Goal: Information Seeking & Learning: Check status

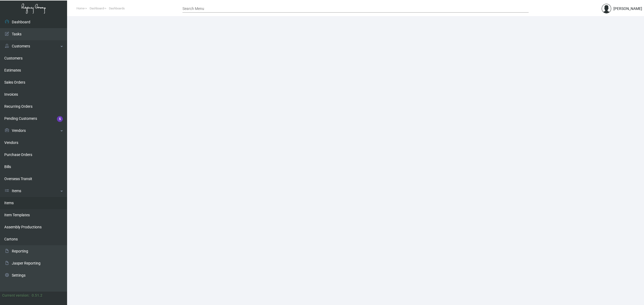
click at [11, 204] on link "Items" at bounding box center [33, 203] width 67 height 12
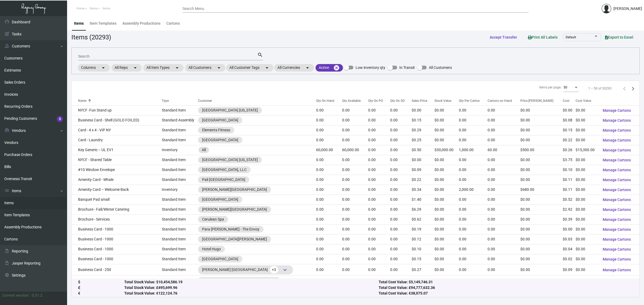
click at [179, 55] on input "Search" at bounding box center [167, 56] width 179 height 4
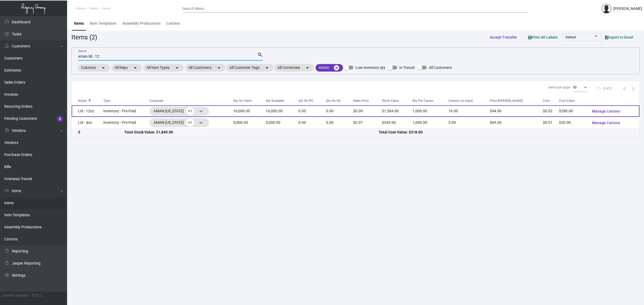
type input "aman lid - 12"
click at [290, 111] on td "16,000.00" at bounding box center [282, 111] width 33 height 12
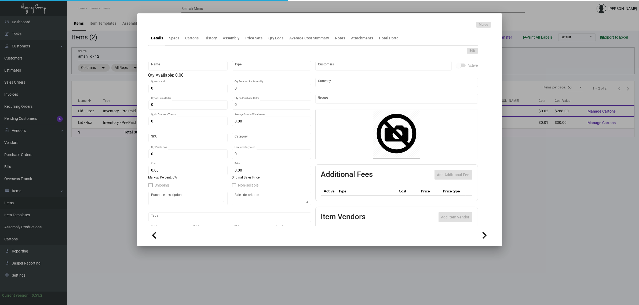
type input "Lid - 12oz"
type input "Inventory - Pre-Paid"
type input "16,000"
type input "$ 0.01837"
type input "AMNY105"
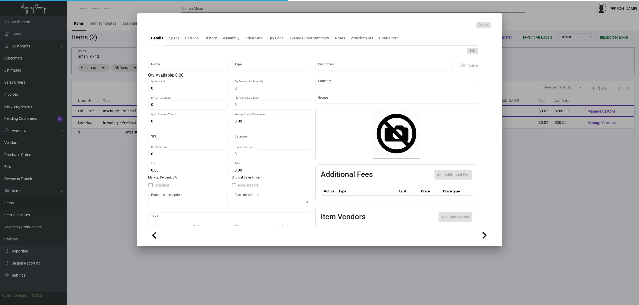
type input "Overseas"
type input "1,000"
type input "$ 0.018"
type input "$ 0.094"
checkbox input "true"
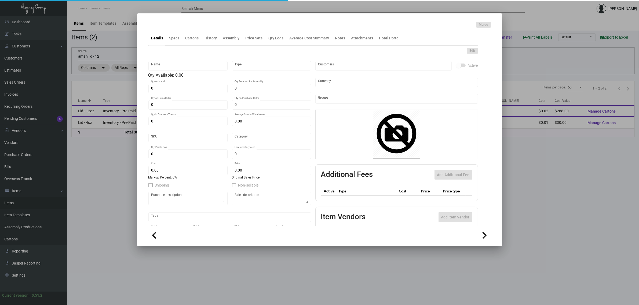
checkbox input "true"
type input "United States Dollar $"
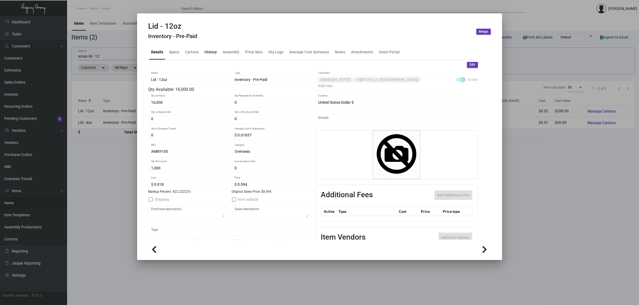
click at [207, 56] on div "History" at bounding box center [211, 52] width 17 height 13
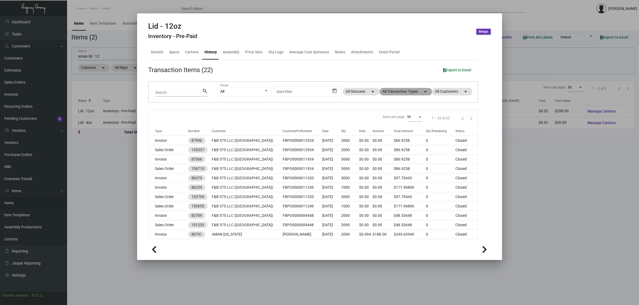
click at [402, 89] on mat-chip "All Transaction Types arrow_drop_down" at bounding box center [406, 92] width 53 height 8
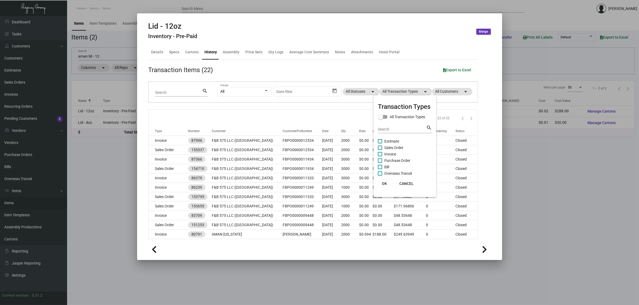
click at [391, 141] on span "Estimate" at bounding box center [391, 141] width 15 height 6
click at [380, 144] on input "Estimate" at bounding box center [380, 144] width 0 height 0
checkbox input "true"
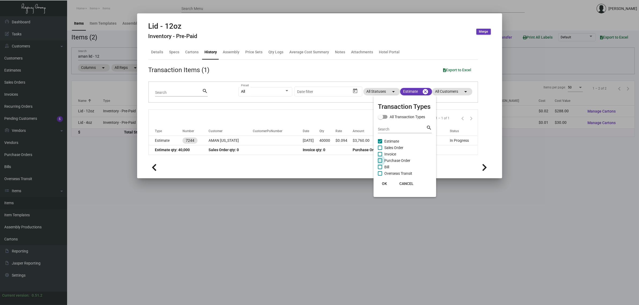
click at [398, 159] on span "Purchase Order" at bounding box center [397, 161] width 26 height 6
click at [380, 163] on input "Purchase Order" at bounding box center [380, 163] width 0 height 0
checkbox input "true"
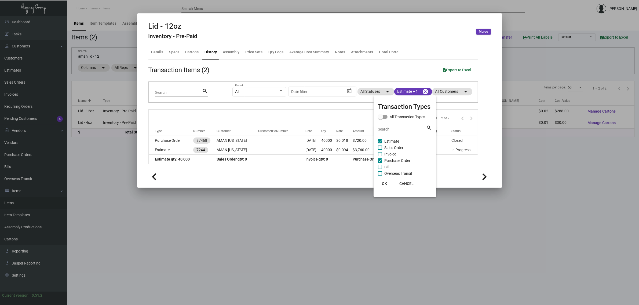
click at [303, 114] on div at bounding box center [319, 152] width 639 height 305
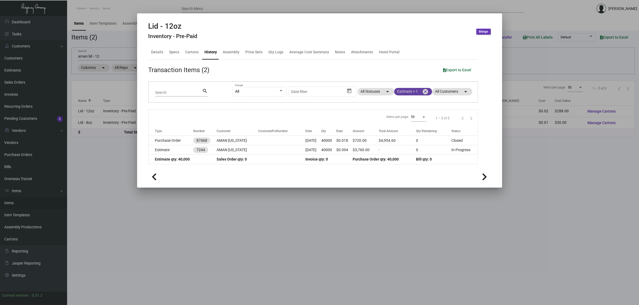
click at [410, 92] on mat-chip "Estimate + 1 cancel" at bounding box center [413, 92] width 38 height 8
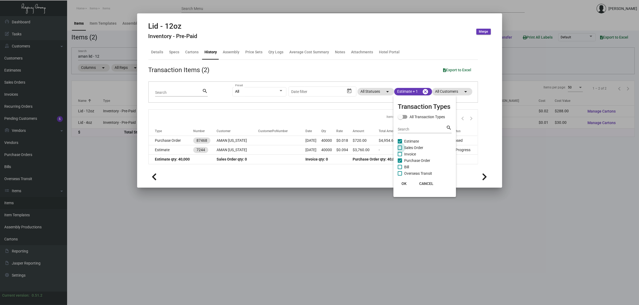
click at [415, 147] on span "Sales Order" at bounding box center [413, 148] width 19 height 6
click at [400, 150] on input "Sales Order" at bounding box center [400, 150] width 0 height 0
checkbox input "true"
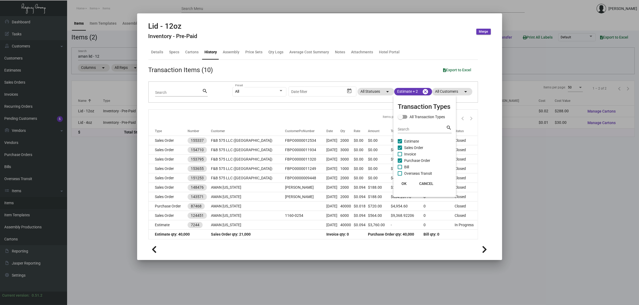
click at [323, 115] on div at bounding box center [319, 152] width 639 height 305
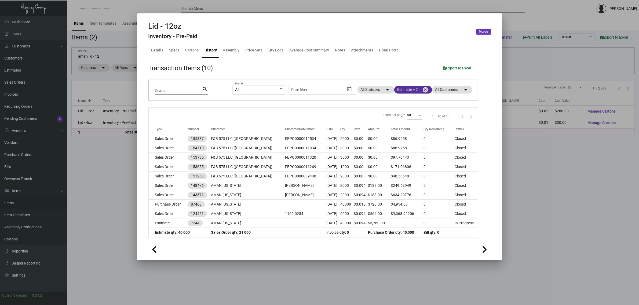
scroll to position [2, 0]
click at [407, 91] on mat-chip "Estimate + 2 cancel" at bounding box center [413, 90] width 38 height 8
click at [405, 149] on span "Invoice" at bounding box center [405, 152] width 12 height 6
click at [395, 154] on input "Invoice" at bounding box center [395, 154] width 0 height 0
checkbox input "true"
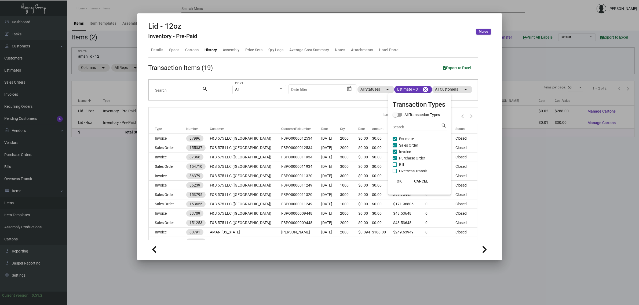
click at [322, 115] on div at bounding box center [319, 152] width 639 height 305
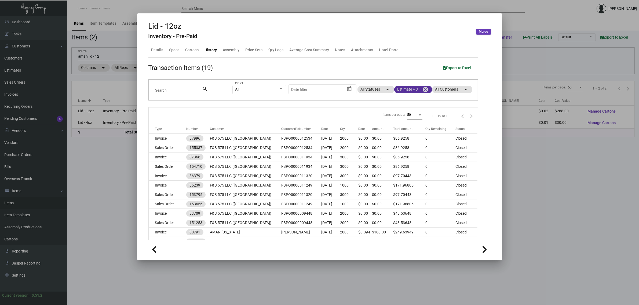
click at [405, 90] on mat-chip "Estimate + 3 cancel" at bounding box center [413, 90] width 38 height 8
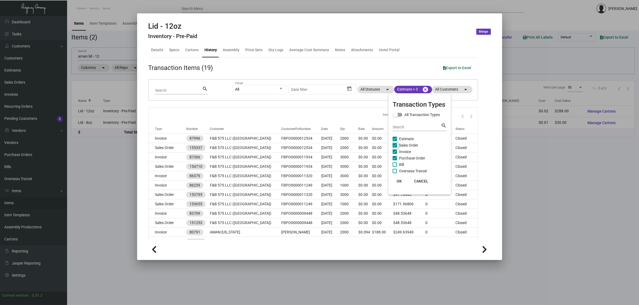
click at [406, 144] on span "Sales Order" at bounding box center [408, 145] width 19 height 6
click at [395, 148] on input "Sales Order" at bounding box center [395, 148] width 0 height 0
checkbox input "false"
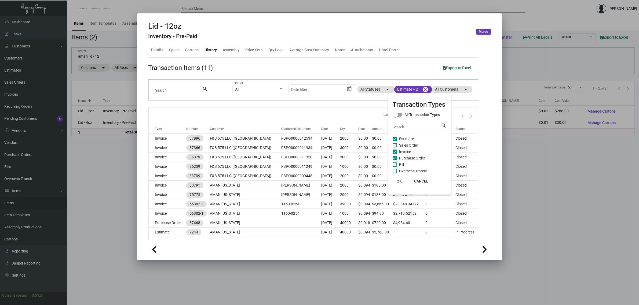
click at [329, 125] on div at bounding box center [319, 152] width 639 height 305
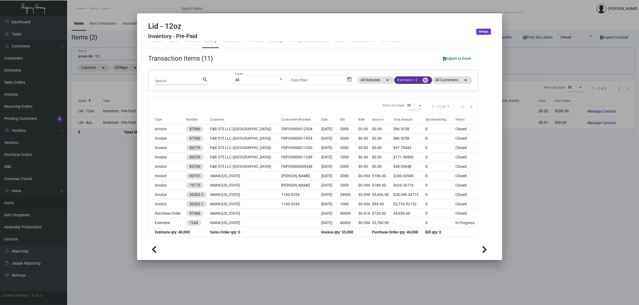
click at [399, 81] on mat-chip "Estimate + 2 cancel" at bounding box center [413, 81] width 38 height 8
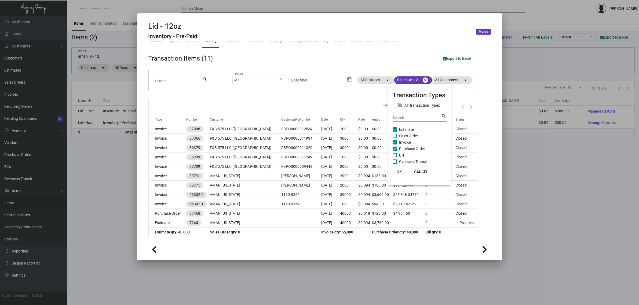
click at [405, 136] on span "Sales Order" at bounding box center [408, 136] width 19 height 6
click at [395, 138] on input "Sales Order" at bounding box center [395, 138] width 0 height 0
checkbox input "true"
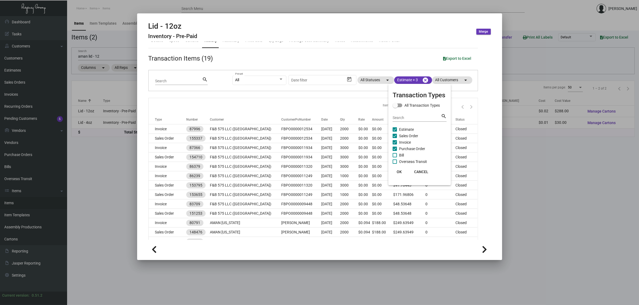
click at [353, 106] on div at bounding box center [319, 152] width 639 height 305
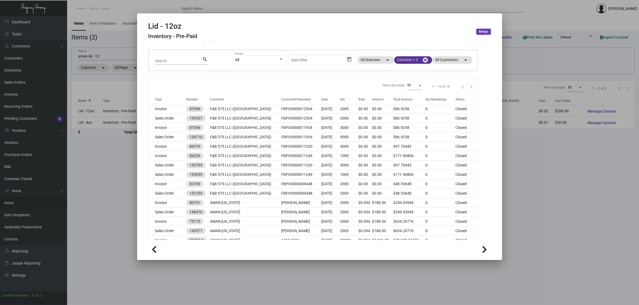
scroll to position [0, 0]
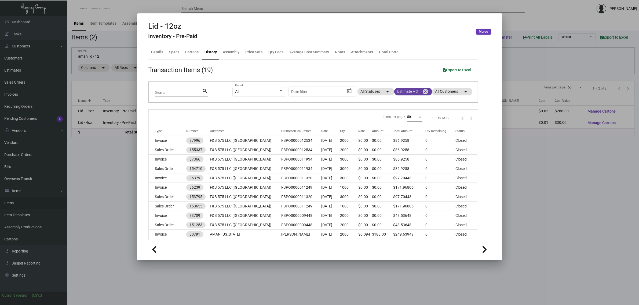
click at [394, 93] on mat-chip "Estimate + 3 cancel" at bounding box center [413, 92] width 38 height 8
click at [356, 115] on div at bounding box center [319, 152] width 639 height 305
click at [411, 92] on mat-chip "Estimate + 3 cancel" at bounding box center [413, 92] width 38 height 8
click at [400, 166] on span "Bill" at bounding box center [401, 167] width 5 height 6
click at [395, 169] on input "Bill" at bounding box center [395, 169] width 0 height 0
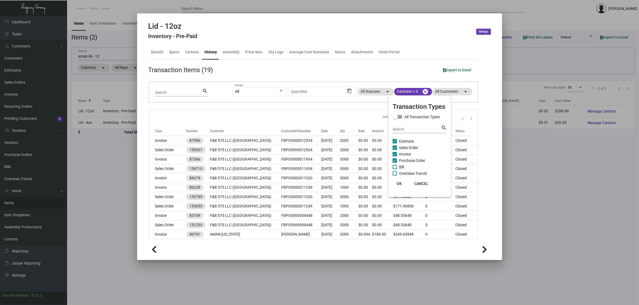
checkbox input "true"
click at [405, 173] on span "Overseas Transit" at bounding box center [413, 173] width 28 height 6
click at [395, 176] on input "Overseas Transit" at bounding box center [395, 176] width 0 height 0
checkbox input "true"
click at [399, 116] on span at bounding box center [399, 116] width 5 height 5
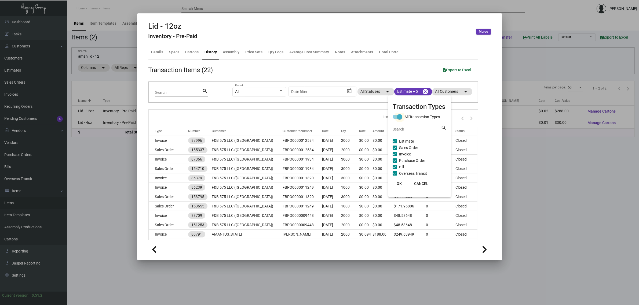
click at [395, 119] on input "All Transaction Types" at bounding box center [395, 119] width 0 height 0
checkbox input "false"
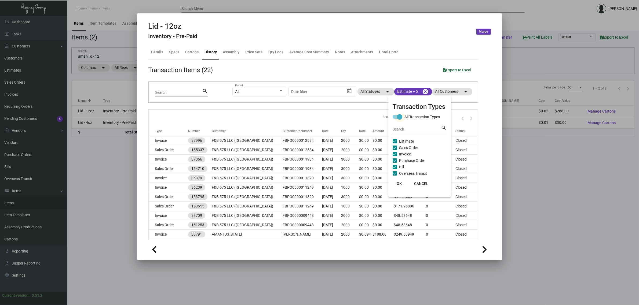
checkbox input "false"
click at [396, 114] on span at bounding box center [395, 116] width 5 height 5
click at [395, 119] on input "All Transaction Types" at bounding box center [395, 119] width 0 height 0
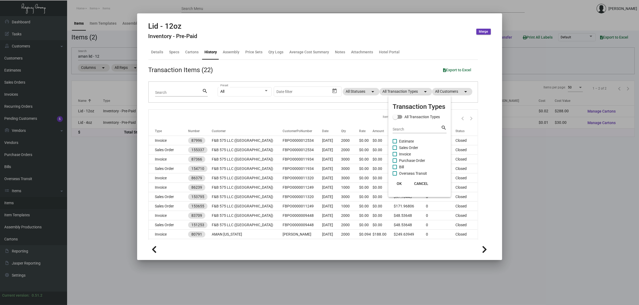
checkbox input "true"
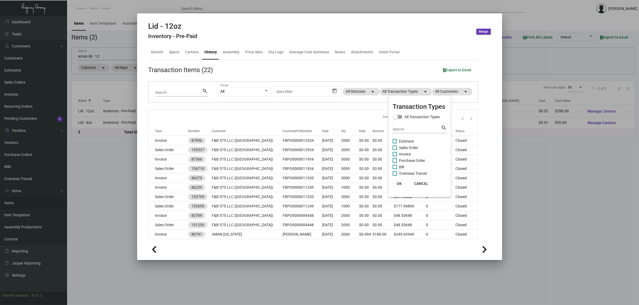
checkbox input "true"
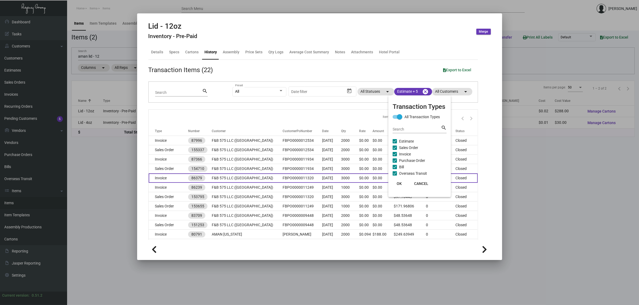
click at [401, 182] on span "OK" at bounding box center [399, 184] width 5 height 4
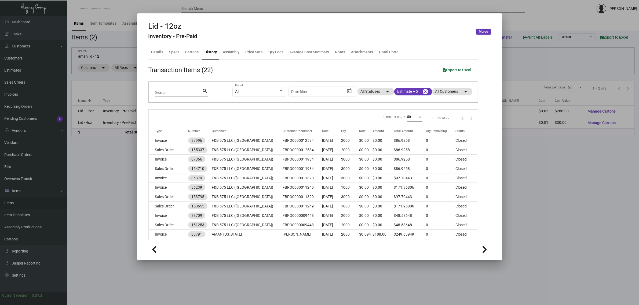
click at [523, 181] on div at bounding box center [319, 152] width 639 height 305
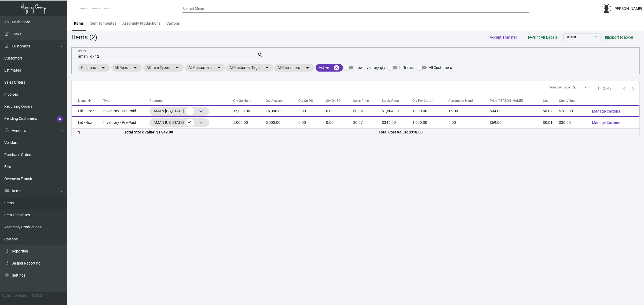
click at [326, 112] on td "0.00" at bounding box center [312, 111] width 28 height 12
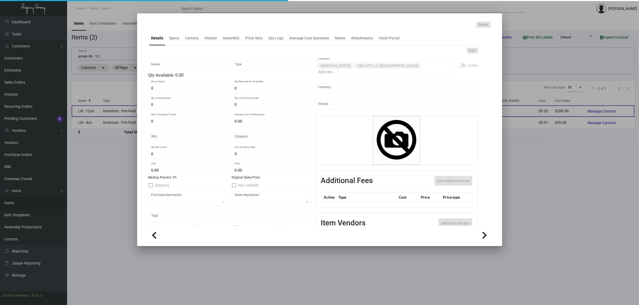
type input "Lid - 12oz"
type input "Inventory - Pre-Paid"
type input "16,000"
type input "$ 0.01837"
type input "AMNY105"
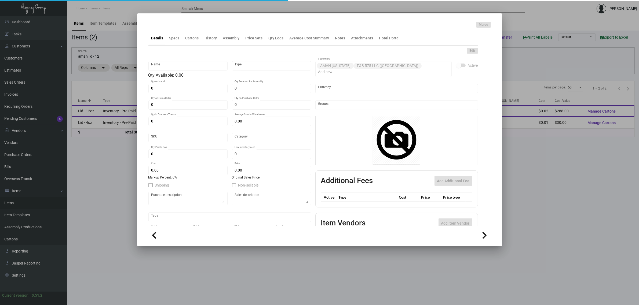
type input "Overseas"
type input "1,000"
type input "$ 0.018"
type input "$ 0.094"
checkbox input "true"
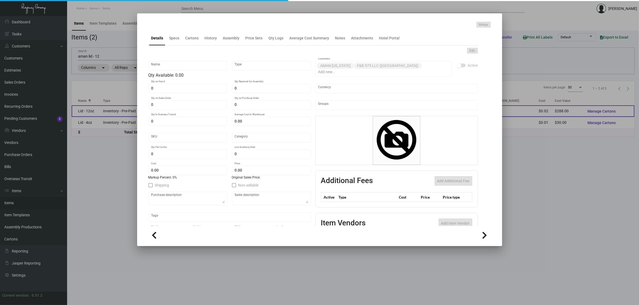
checkbox input "true"
type input "United States Dollar $"
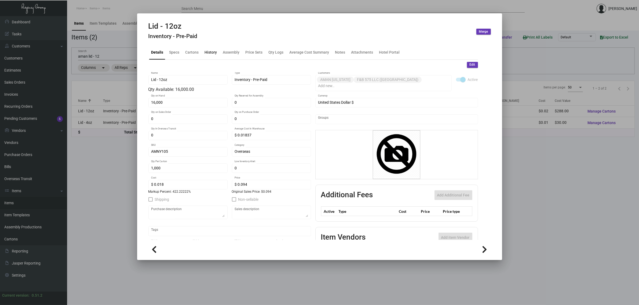
click at [207, 57] on div "History" at bounding box center [211, 52] width 17 height 13
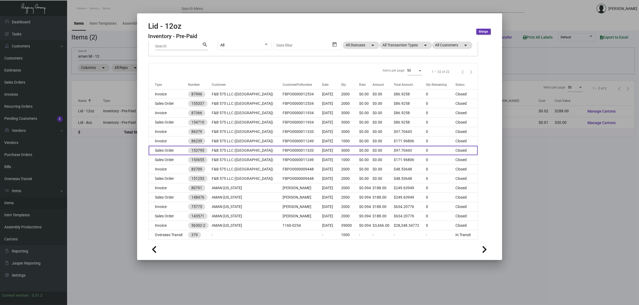
scroll to position [14, 0]
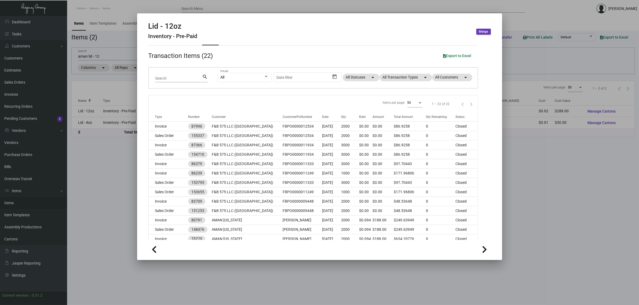
click at [528, 150] on div at bounding box center [319, 152] width 639 height 305
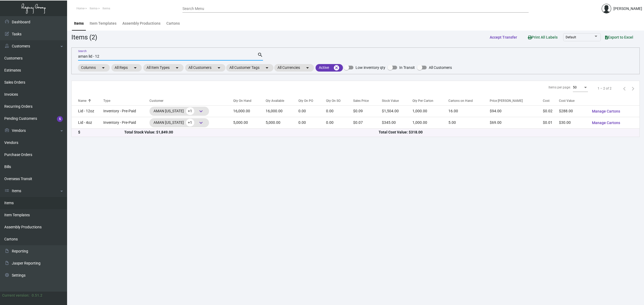
click at [168, 54] on input "aman lid - 12" at bounding box center [167, 56] width 179 height 4
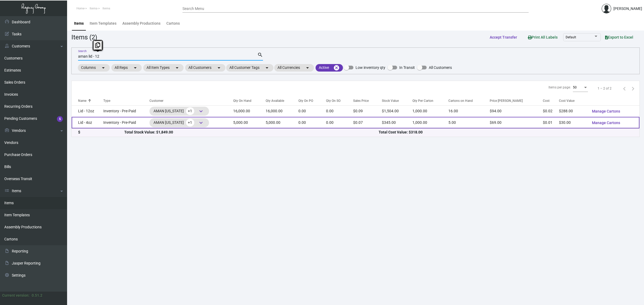
click at [260, 124] on td "5,000.00" at bounding box center [249, 123] width 32 height 12
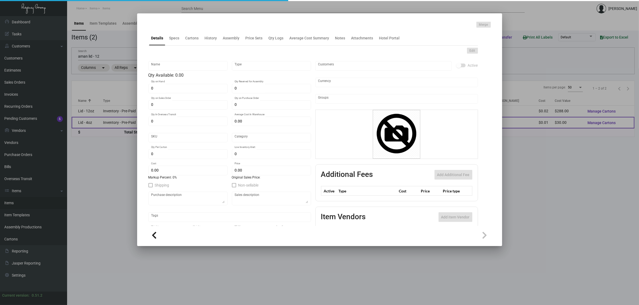
type input "Lid - 4oz"
type input "Inventory - Pre-Paid"
type input "5,000"
type input "$ 0.00612"
type input "AMNY106"
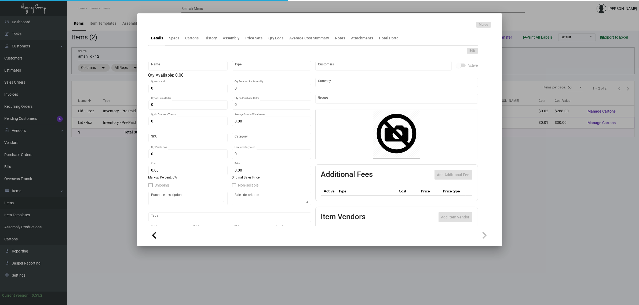
type input "Overseas"
type input "1,000"
type input "$ 0.006"
type input "$ 0.069"
checkbox input "true"
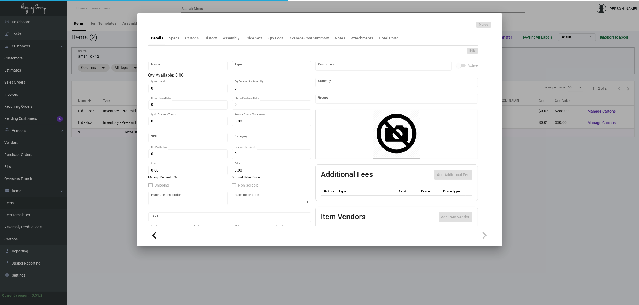
checkbox input "true"
type input "United States Dollar $"
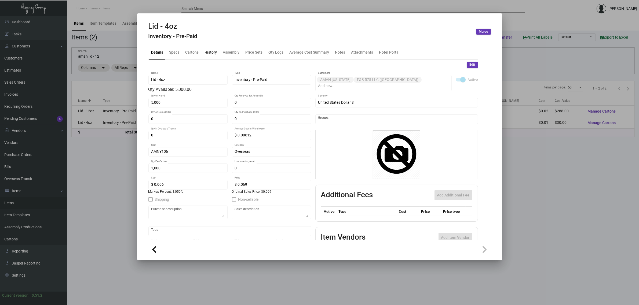
click at [205, 52] on div "History" at bounding box center [211, 52] width 12 height 6
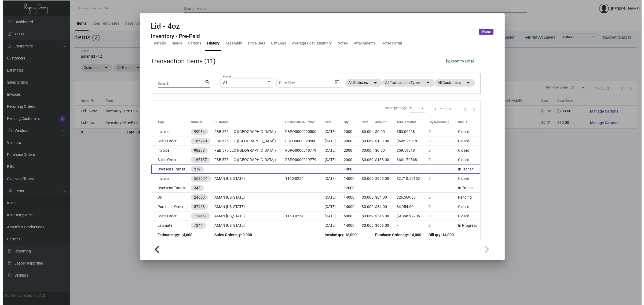
scroll to position [12, 0]
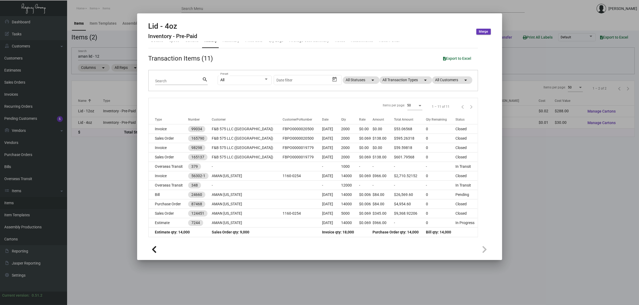
click at [255, 22] on div "Lid - 4oz Inventory - Pre-Paid Merge" at bounding box center [319, 32] width 343 height 20
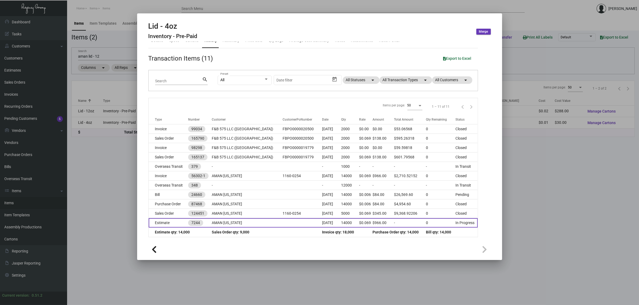
click at [212, 223] on td "7244" at bounding box center [200, 222] width 24 height 9
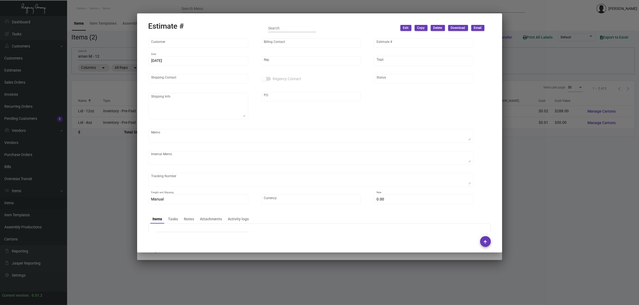
type input "AMAN [US_STATE]"
type input "AMAN Crown 730 Invest LLC"
type input "7244"
type input "[DATE]"
type input "[PERSON_NAME]"
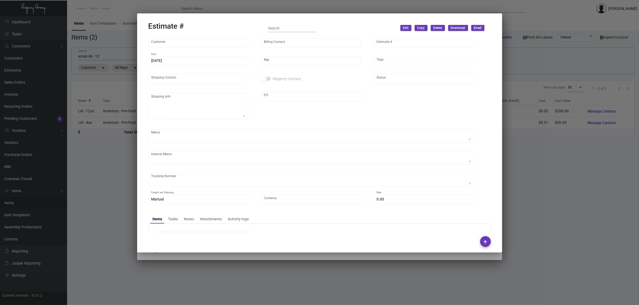
type input "[PERSON_NAME]"
type textarea "AMAN [US_STATE] [PERSON_NAME] [STREET_ADDRESS][US_STATE]"
type input "United States Dollar $"
type input "$ 0.00"
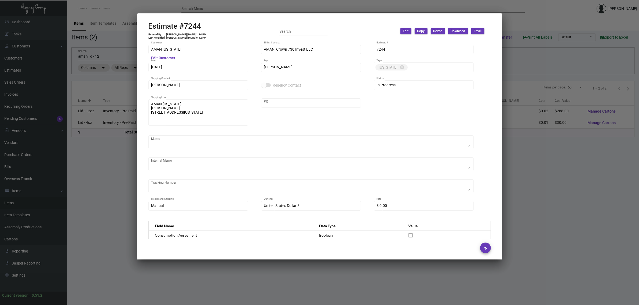
click at [457, 28] on button "Download" at bounding box center [458, 31] width 20 height 6
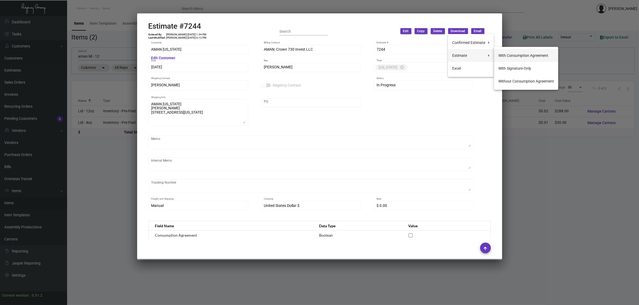
click at [528, 53] on button "With Consumption Agreement" at bounding box center [526, 55] width 64 height 13
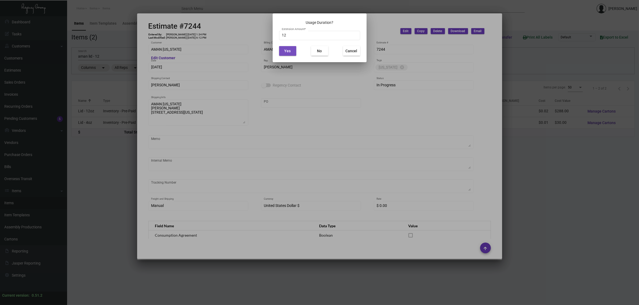
click at [290, 50] on span "Yes" at bounding box center [288, 51] width 6 height 4
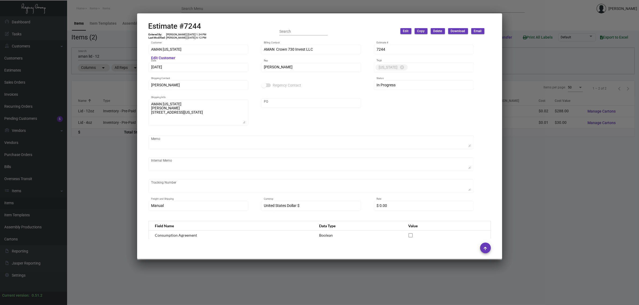
click at [105, 56] on div at bounding box center [319, 152] width 639 height 305
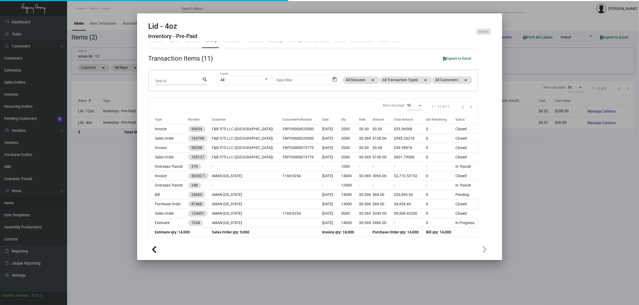
click at [105, 56] on div at bounding box center [319, 152] width 639 height 305
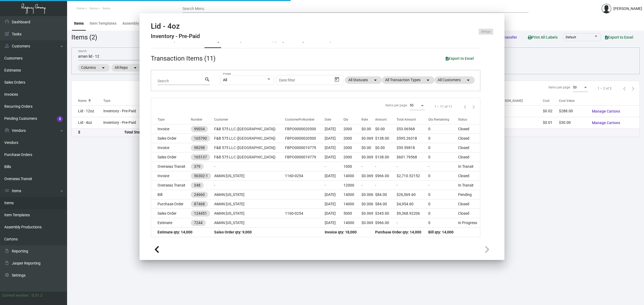
click at [105, 56] on input "aman lid - 12" at bounding box center [167, 56] width 179 height 4
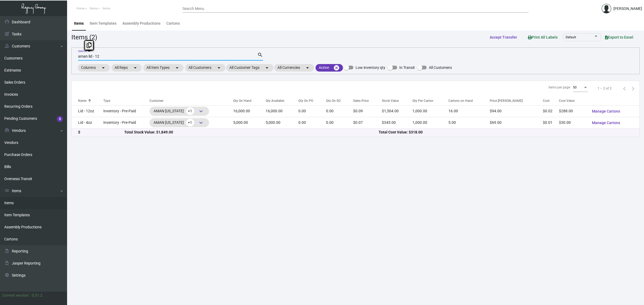
click at [105, 56] on input "aman lid - 12" at bounding box center [167, 56] width 179 height 4
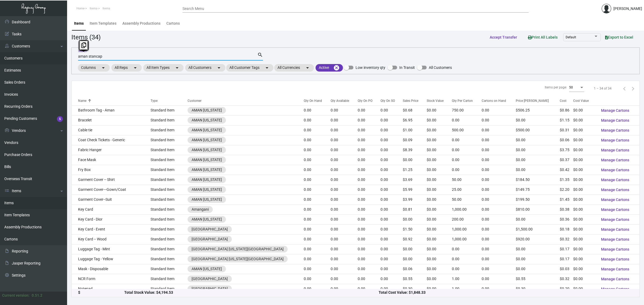
drag, startPoint x: 89, startPoint y: 57, endPoint x: 60, endPoint y: 58, distance: 29.3
click at [60, 58] on div "Dashboard Dashboard Tasks Customers Customers Estimates Sales Orders Invoices R…" at bounding box center [322, 160] width 644 height 289
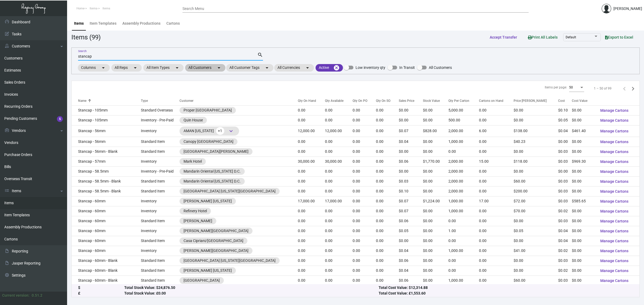
type input "stancap"
click at [195, 68] on mat-chip "All Customers arrow_drop_down" at bounding box center [205, 68] width 40 height 8
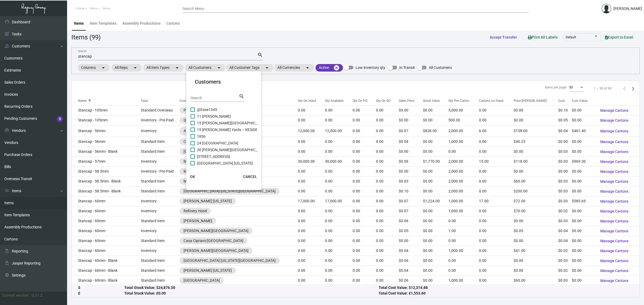
click at [212, 96] on input "Search" at bounding box center [215, 98] width 48 height 4
type input "aman"
click at [227, 110] on span "730 Crown Spa LLC - [GEOGRAPHIC_DATA]" at bounding box center [233, 110] width 72 height 6
click at [193, 112] on input "730 Crown Spa LLC - [GEOGRAPHIC_DATA]" at bounding box center [192, 112] width 0 height 0
checkbox input "true"
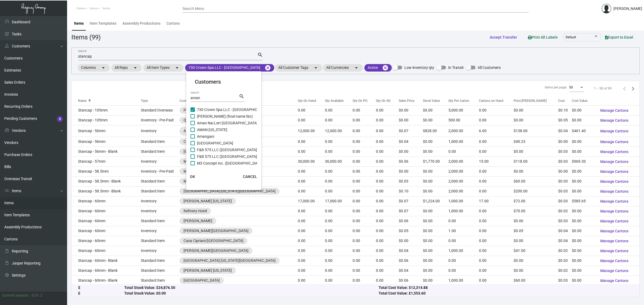
click at [228, 122] on span "Aman Nai Lert [GEOGRAPHIC_DATA]" at bounding box center [227, 123] width 61 height 6
click at [193, 125] on input "Aman Nai Lert [GEOGRAPHIC_DATA]" at bounding box center [192, 125] width 0 height 0
checkbox input "true"
click at [223, 128] on span "AMAN [US_STATE]" at bounding box center [212, 130] width 30 height 6
click at [193, 132] on input "AMAN [US_STATE]" at bounding box center [192, 132] width 0 height 0
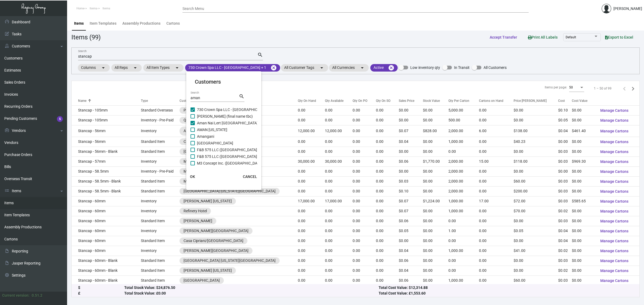
checkbox input "true"
click at [224, 115] on span "[PERSON_NAME] (final name tbc)" at bounding box center [225, 116] width 56 height 6
click at [193, 119] on input "[PERSON_NAME] (final name tbc)" at bounding box center [192, 119] width 0 height 0
click at [220, 116] on span "[PERSON_NAME] (final name tbc)" at bounding box center [225, 116] width 56 height 6
click at [193, 119] on input "[PERSON_NAME] (final name tbc)" at bounding box center [192, 119] width 0 height 0
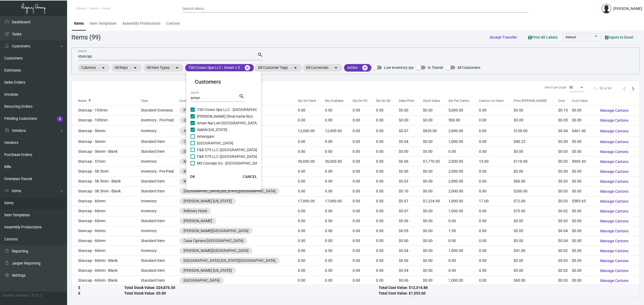
checkbox input "false"
click at [230, 123] on span "Aman Nai Lert [GEOGRAPHIC_DATA]" at bounding box center [227, 123] width 61 height 6
click at [193, 125] on input "Aman Nai Lert [GEOGRAPHIC_DATA]" at bounding box center [192, 125] width 0 height 0
checkbox input "false"
click at [234, 148] on span "F&B 575 LLC ([GEOGRAPHIC_DATA])" at bounding box center [227, 150] width 61 height 6
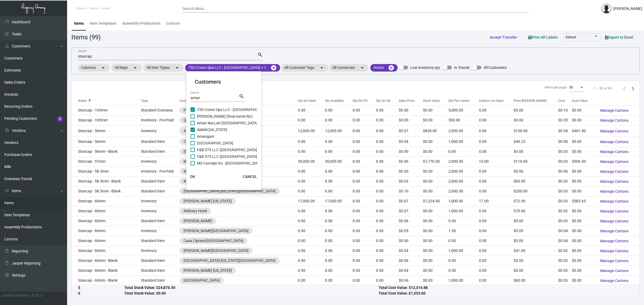
click at [193, 152] on input "F&B 575 LLC ([GEOGRAPHIC_DATA])" at bounding box center [192, 152] width 0 height 0
checkbox input "true"
click at [234, 157] on span "F&B 575 LLC ([GEOGRAPHIC_DATA])" at bounding box center [227, 157] width 61 height 6
click at [193, 159] on input "F&B 575 LLC ([GEOGRAPHIC_DATA])" at bounding box center [192, 159] width 0 height 0
checkbox input "true"
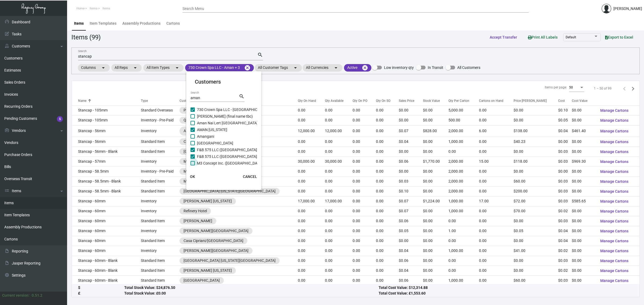
click at [237, 163] on span "M3 Concept Inc. ([GEOGRAPHIC_DATA])" at bounding box center [230, 163] width 67 height 6
click at [193, 166] on input "M3 Concept Inc. ([GEOGRAPHIC_DATA])" at bounding box center [192, 166] width 0 height 0
checkbox input "true"
click at [192, 176] on span "OK" at bounding box center [192, 177] width 5 height 4
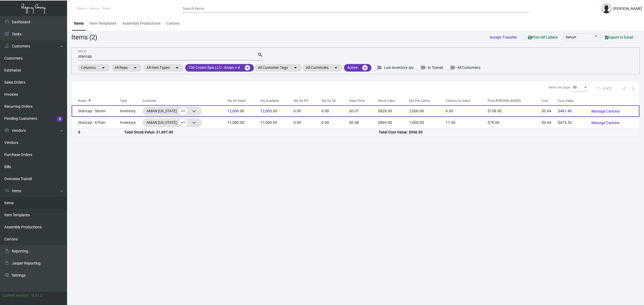
click at [309, 109] on td "0.00" at bounding box center [308, 111] width 28 height 12
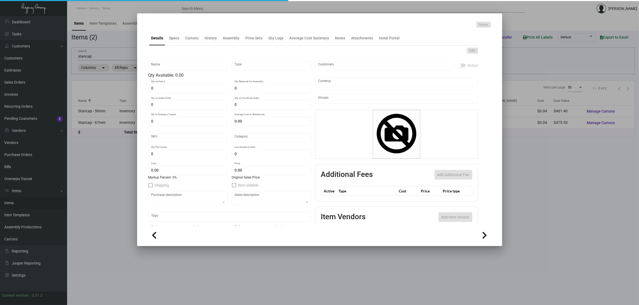
type input "Stancap - 56mm"
type input "Inventory"
type input "12,000"
type input "$ 0.03845"
type input "Standard"
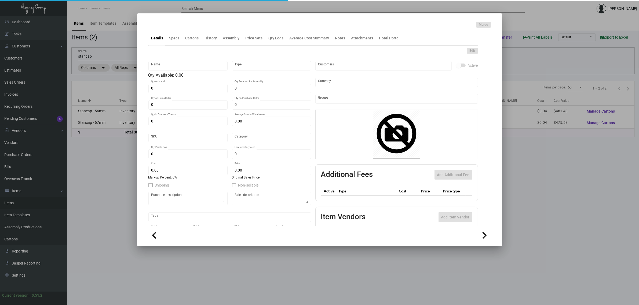
type input "2,000"
type input "$ 0.03845"
type input "$ 0.069"
checkbox input "true"
type input "United States Dollar $"
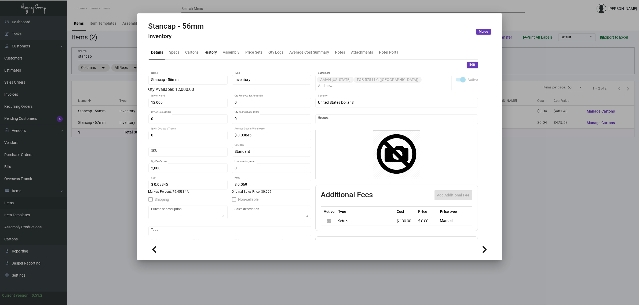
click at [209, 50] on div "History" at bounding box center [211, 52] width 12 height 6
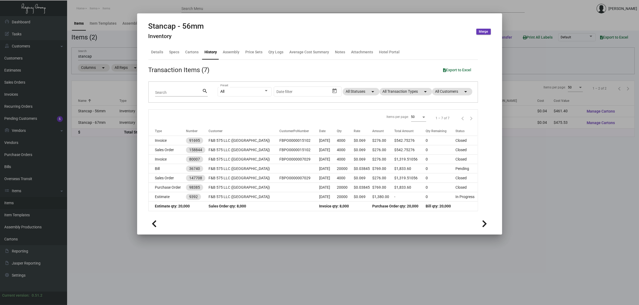
click at [103, 188] on div at bounding box center [319, 152] width 639 height 305
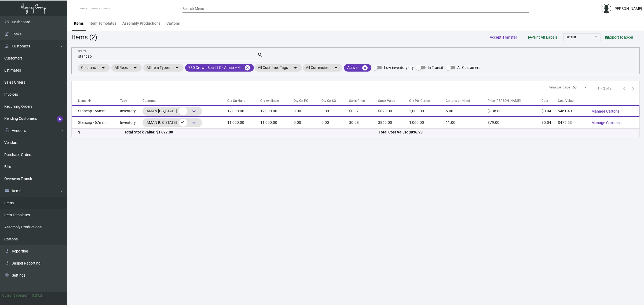
click at [322, 112] on td "0.00" at bounding box center [308, 111] width 28 height 12
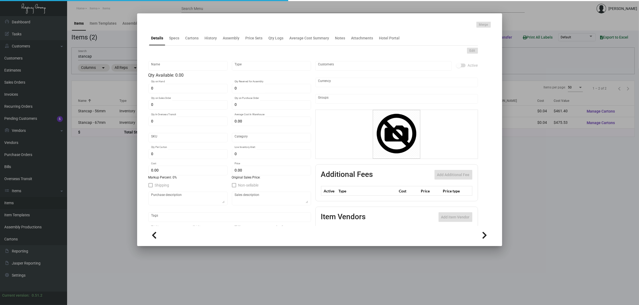
type input "Stancap - 56mm"
type input "Inventory"
type input "12,000"
type input "$ 0.03845"
type input "Standard"
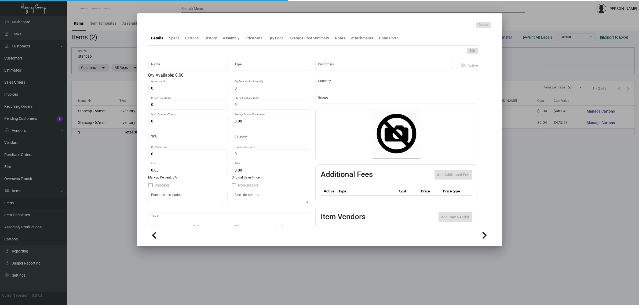
type input "2,000"
type input "$ 0.03845"
type input "$ 0.069"
checkbox input "true"
type input "United States Dollar $"
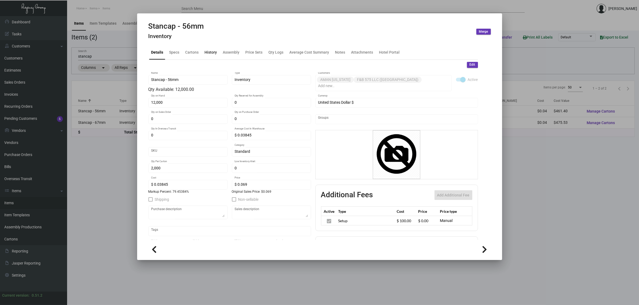
click at [213, 57] on div "History" at bounding box center [211, 52] width 17 height 13
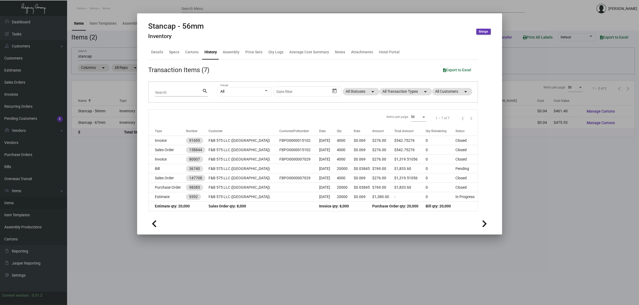
click at [123, 169] on div at bounding box center [319, 152] width 639 height 305
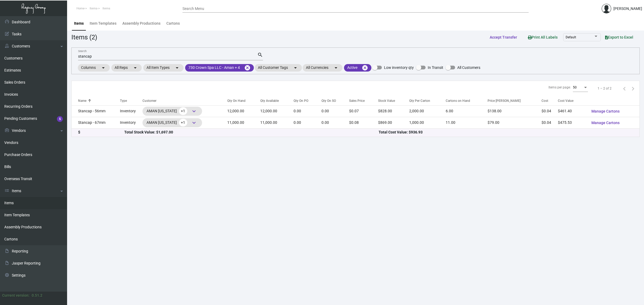
drag, startPoint x: 80, startPoint y: 54, endPoint x: 83, endPoint y: 54, distance: 3.6
click at [81, 54] on div "stancap Search" at bounding box center [167, 56] width 179 height 8
click at [85, 56] on input "stancap" at bounding box center [167, 56] width 179 height 4
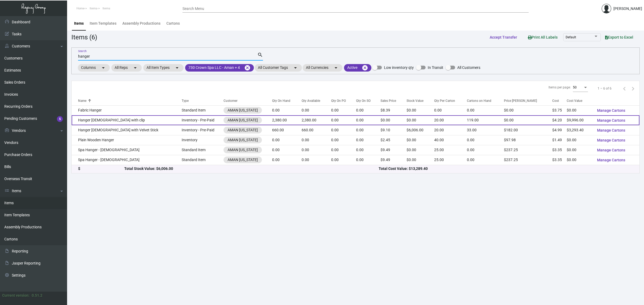
type input "hanger"
click at [356, 117] on td "0.00" at bounding box center [368, 120] width 25 height 10
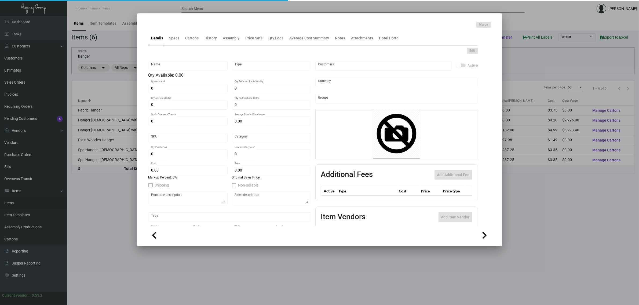
type input "Hanger [DEMOGRAPHIC_DATA] with clip"
type input "Inventory - Pre-Paid"
type input "2,380"
type input "3,000"
type input "$ 2.10"
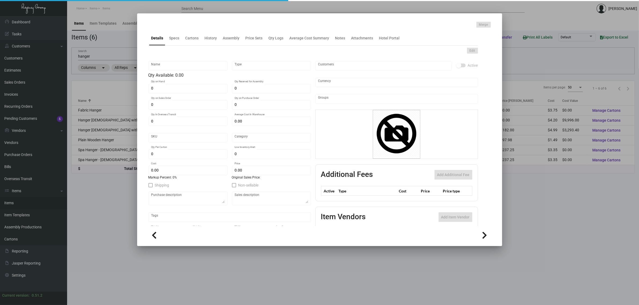
type input "AMNY123"
type input "Overseas"
type input "20"
type input "$ 4.20"
type input "$ 0.00"
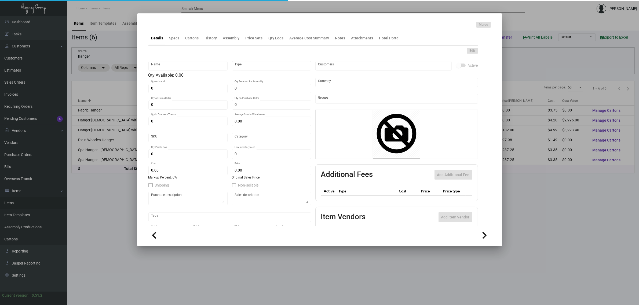
checkbox input "true"
type input "United States Dollar $"
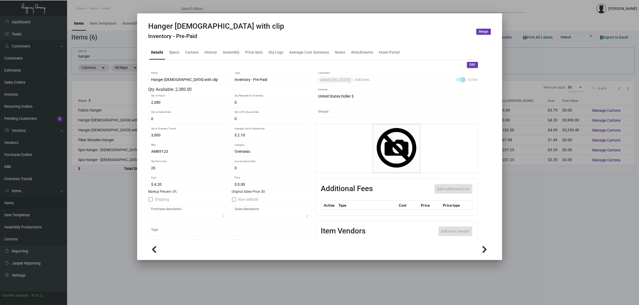
click at [209, 45] on div "Details Specs Cartons History Assembly Price Sets Qty Logs Average Cost Summary…" at bounding box center [313, 52] width 330 height 14
click at [208, 50] on div "History" at bounding box center [211, 52] width 12 height 6
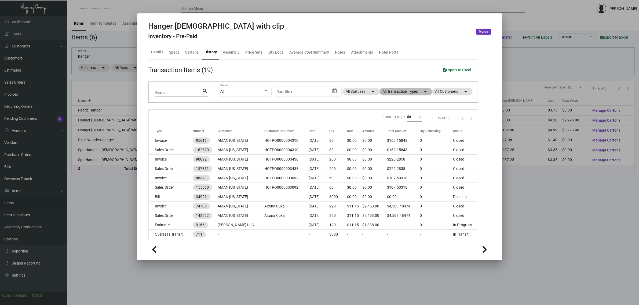
click at [394, 92] on mat-chip "All Transaction Types arrow_drop_down" at bounding box center [406, 92] width 53 height 8
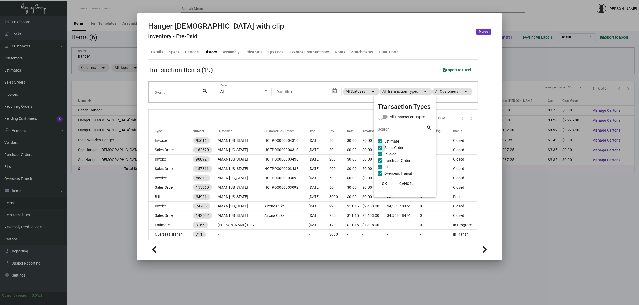
click at [391, 147] on span "Sales Order" at bounding box center [393, 148] width 19 height 6
click at [380, 150] on input "Sales Order" at bounding box center [380, 150] width 0 height 0
checkbox input "false"
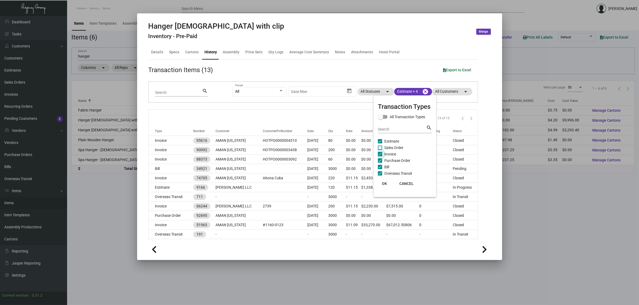
click at [388, 154] on span "Invoice" at bounding box center [390, 154] width 12 height 6
click at [380, 156] on input "Invoice" at bounding box center [380, 156] width 0 height 0
checkbox input "false"
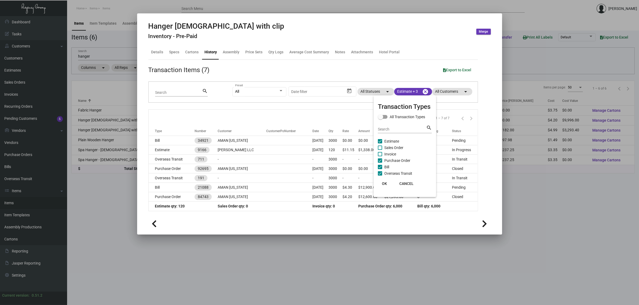
click at [424, 89] on div at bounding box center [319, 152] width 639 height 305
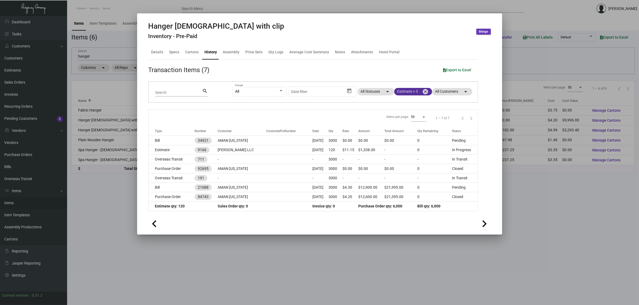
click at [426, 93] on mat-icon "cancel" at bounding box center [425, 92] width 6 height 6
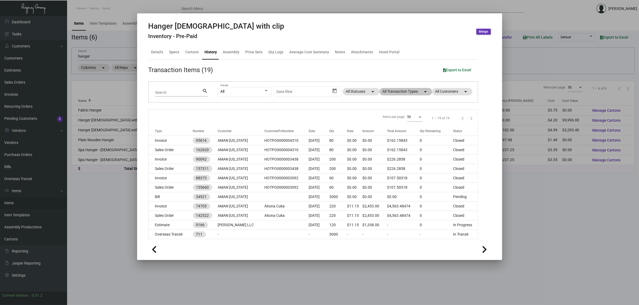
click at [579, 192] on div at bounding box center [319, 152] width 639 height 305
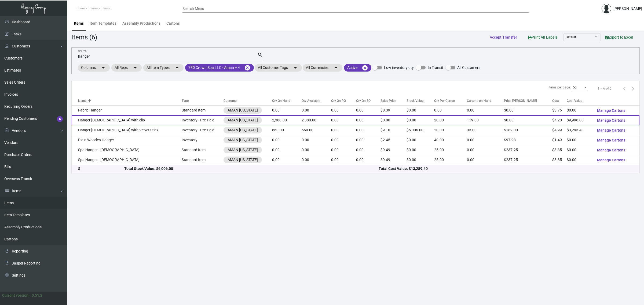
click at [331, 121] on td "0.00" at bounding box center [343, 120] width 25 height 10
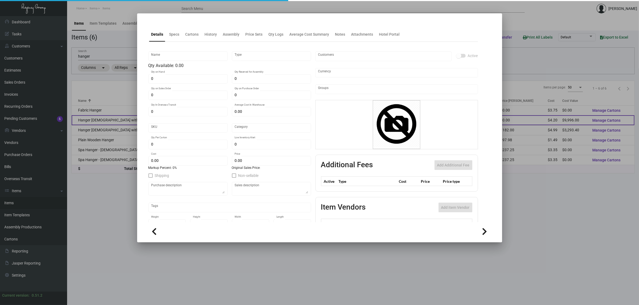
type input "Hanger [DEMOGRAPHIC_DATA] with clip"
type input "Inventory - Pre-Paid"
type input "2,380"
type input "3,000"
type input "$ 2.10"
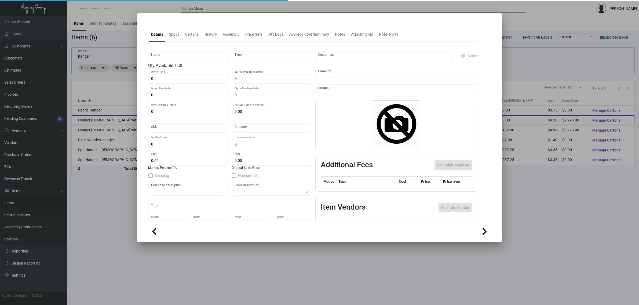
type input "AMNY123"
type input "Overseas"
type input "20"
type input "$ 4.20"
type input "$ 0.00"
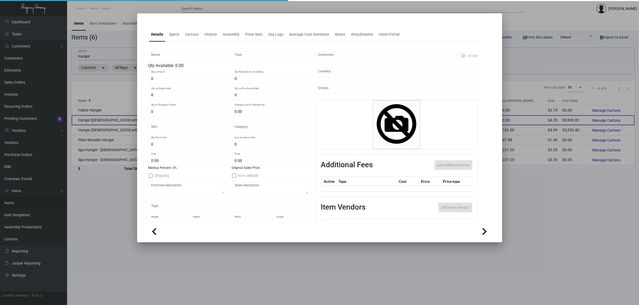
checkbox input "true"
type input "United States Dollar $"
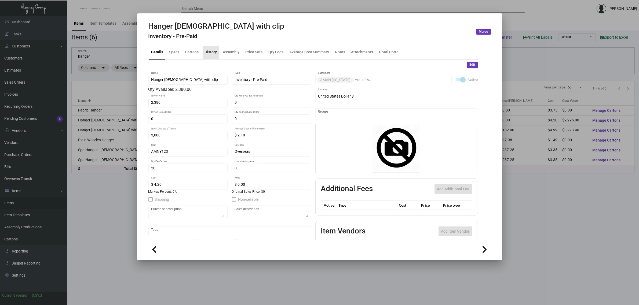
click at [211, 53] on div "History" at bounding box center [211, 52] width 12 height 6
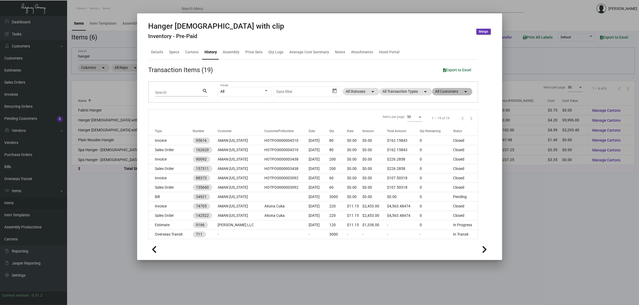
click at [444, 92] on mat-chip "All Customers arrow_drop_down" at bounding box center [452, 92] width 40 height 8
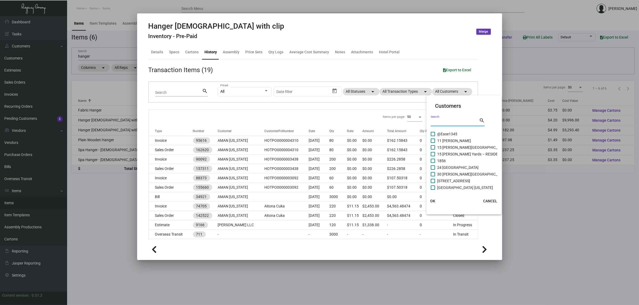
click at [437, 122] on input "Search" at bounding box center [455, 122] width 48 height 4
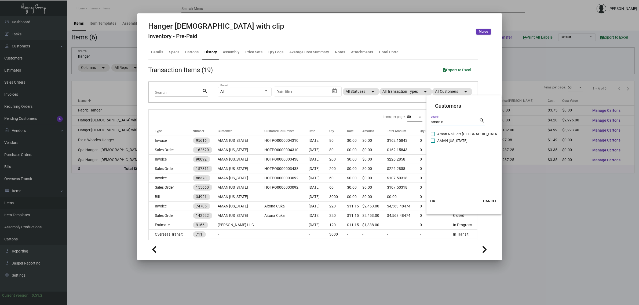
type input "aman n"
click at [458, 140] on span "AMAN [US_STATE]" at bounding box center [452, 141] width 30 height 6
click at [433, 143] on input "AMAN [US_STATE]" at bounding box center [433, 143] width 0 height 0
checkbox input "true"
click at [434, 202] on span "OK" at bounding box center [433, 201] width 5 height 4
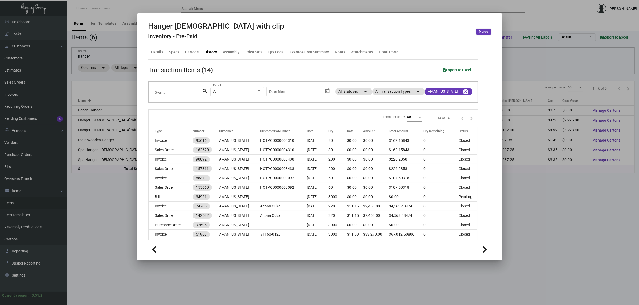
click at [293, 114] on div "Items per page: 50 1 – 14 of 14" at bounding box center [313, 118] width 329 height 17
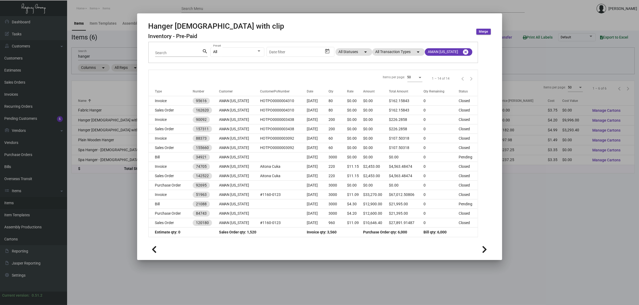
click at [485, 248] on icon at bounding box center [484, 250] width 5 height 8
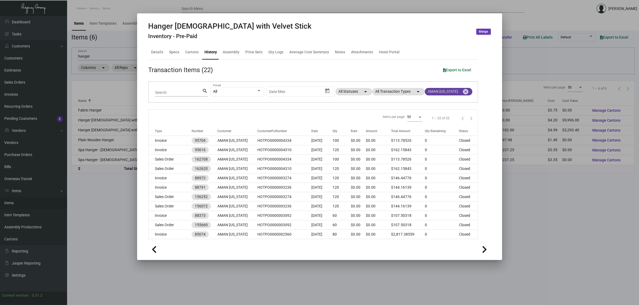
click at [463, 95] on mat-icon "cancel" at bounding box center [466, 92] width 6 height 6
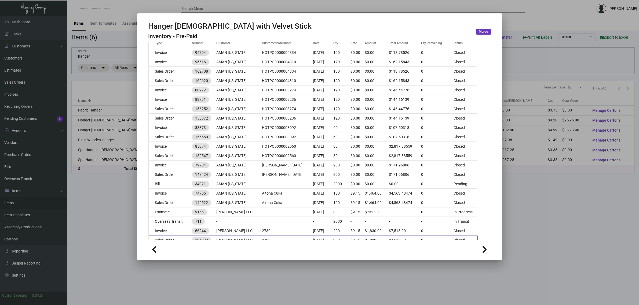
scroll to position [162, 0]
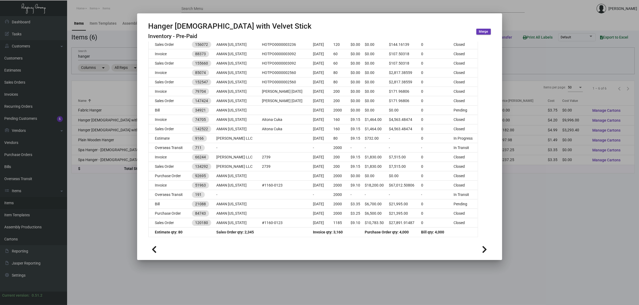
click at [159, 250] on button at bounding box center [154, 249] width 12 height 12
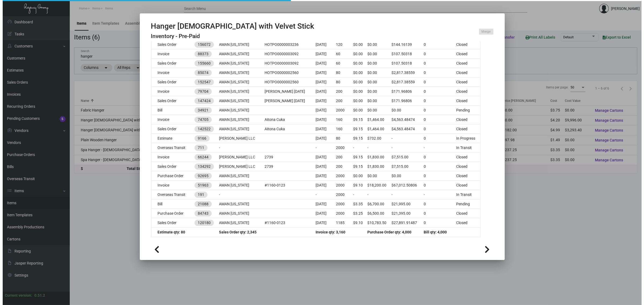
scroll to position [87, 0]
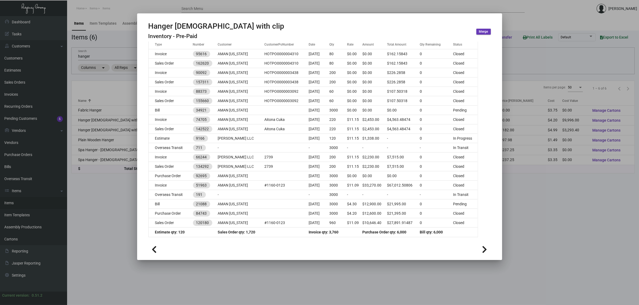
click at [557, 207] on div at bounding box center [319, 152] width 639 height 305
